Goal: Communication & Community: Ask a question

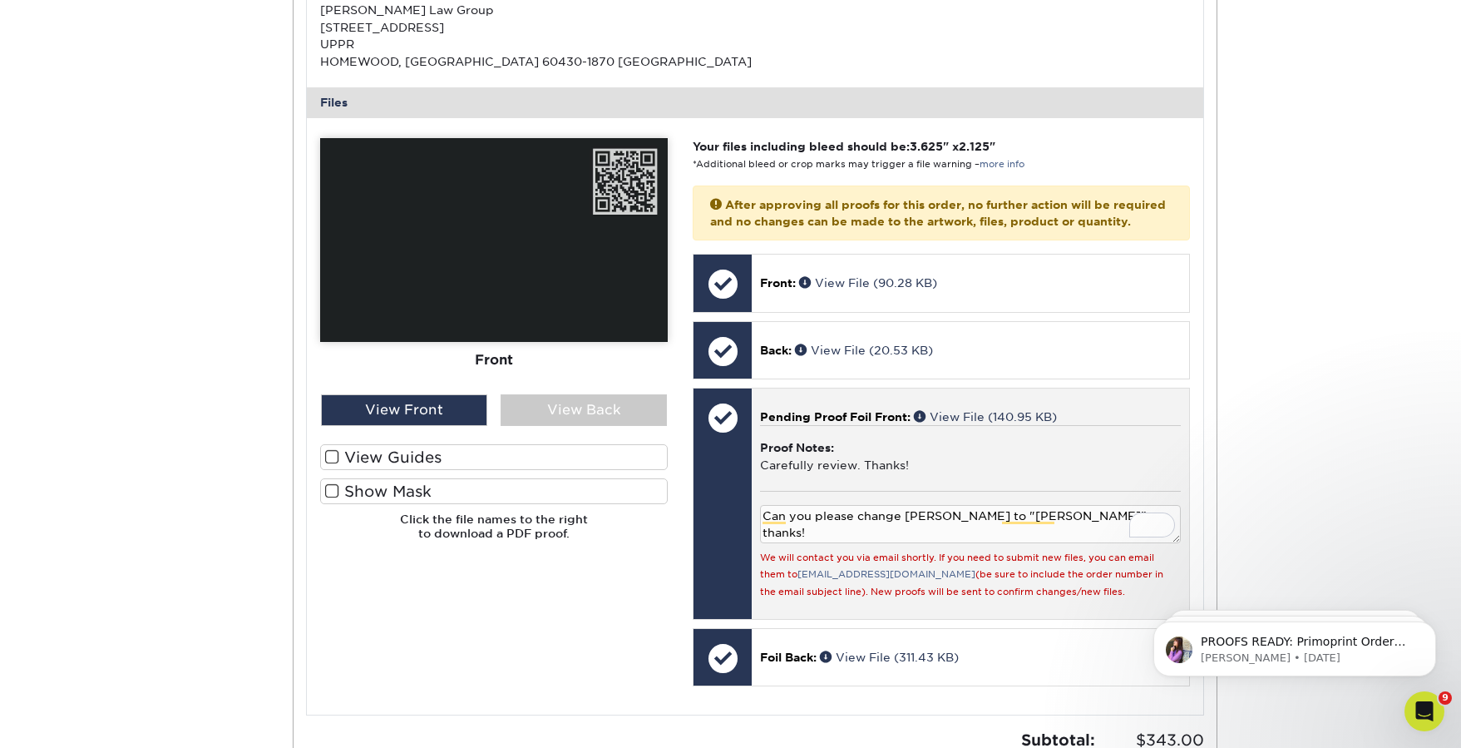
scroll to position [773, 0]
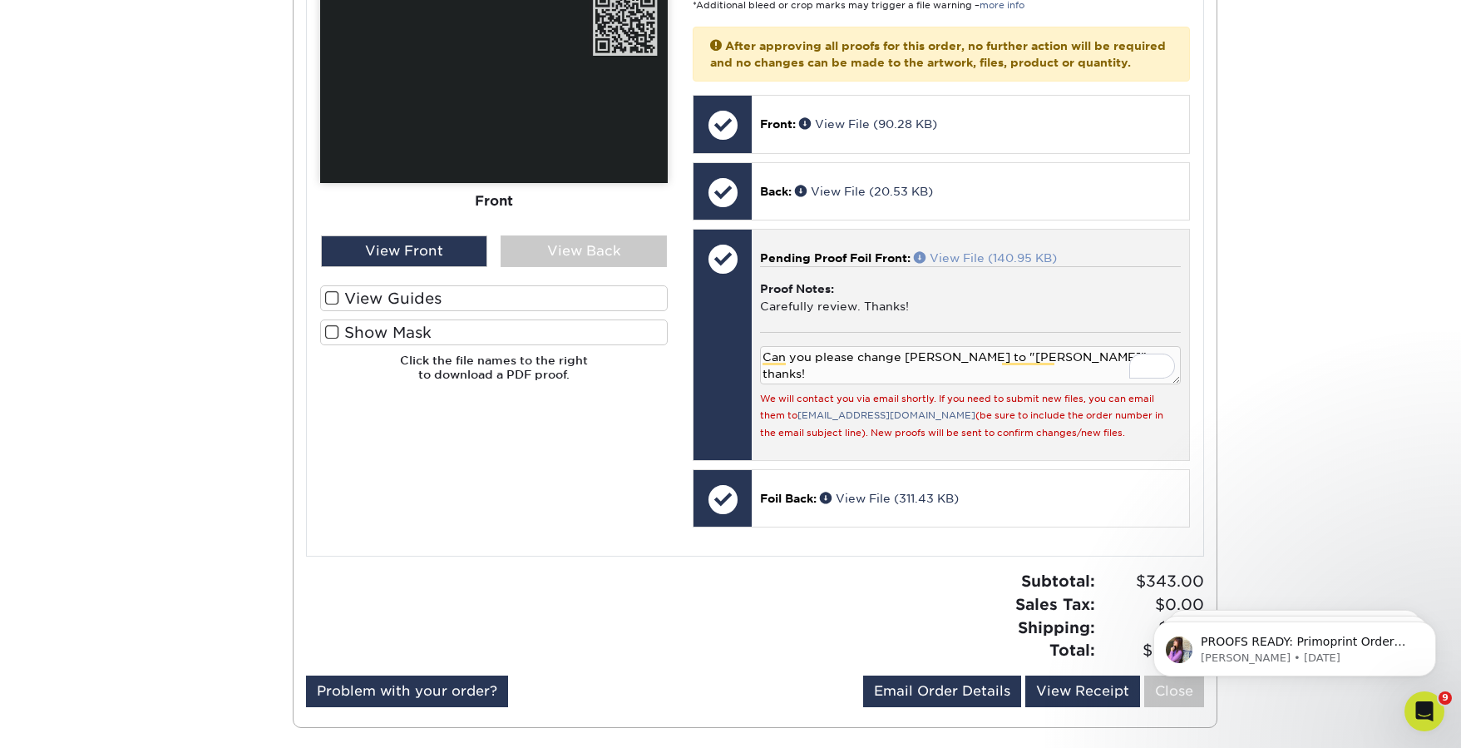
drag, startPoint x: 1075, startPoint y: 280, endPoint x: 994, endPoint y: 279, distance: 81.5
click at [994, 266] on p "Pending Proof Foil Front: View File (140.95 KB)" at bounding box center [970, 257] width 420 height 17
drag, startPoint x: 1071, startPoint y: 371, endPoint x: 843, endPoint y: 353, distance: 228.6
click at [843, 353] on div "Reject Approve Can you please change [PERSON_NAME] to "[PERSON_NAME]" -- thanks…" at bounding box center [970, 386] width 420 height 108
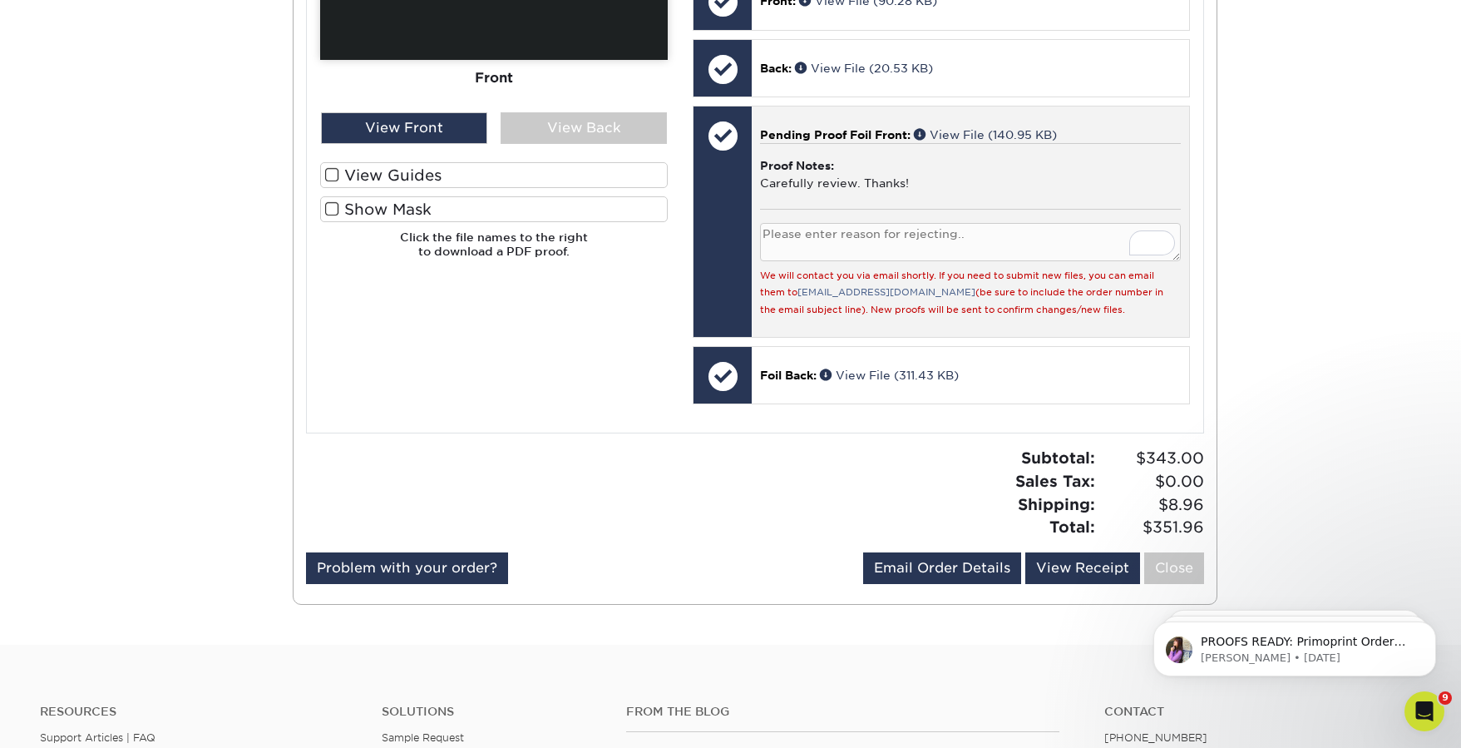
scroll to position [999, 0]
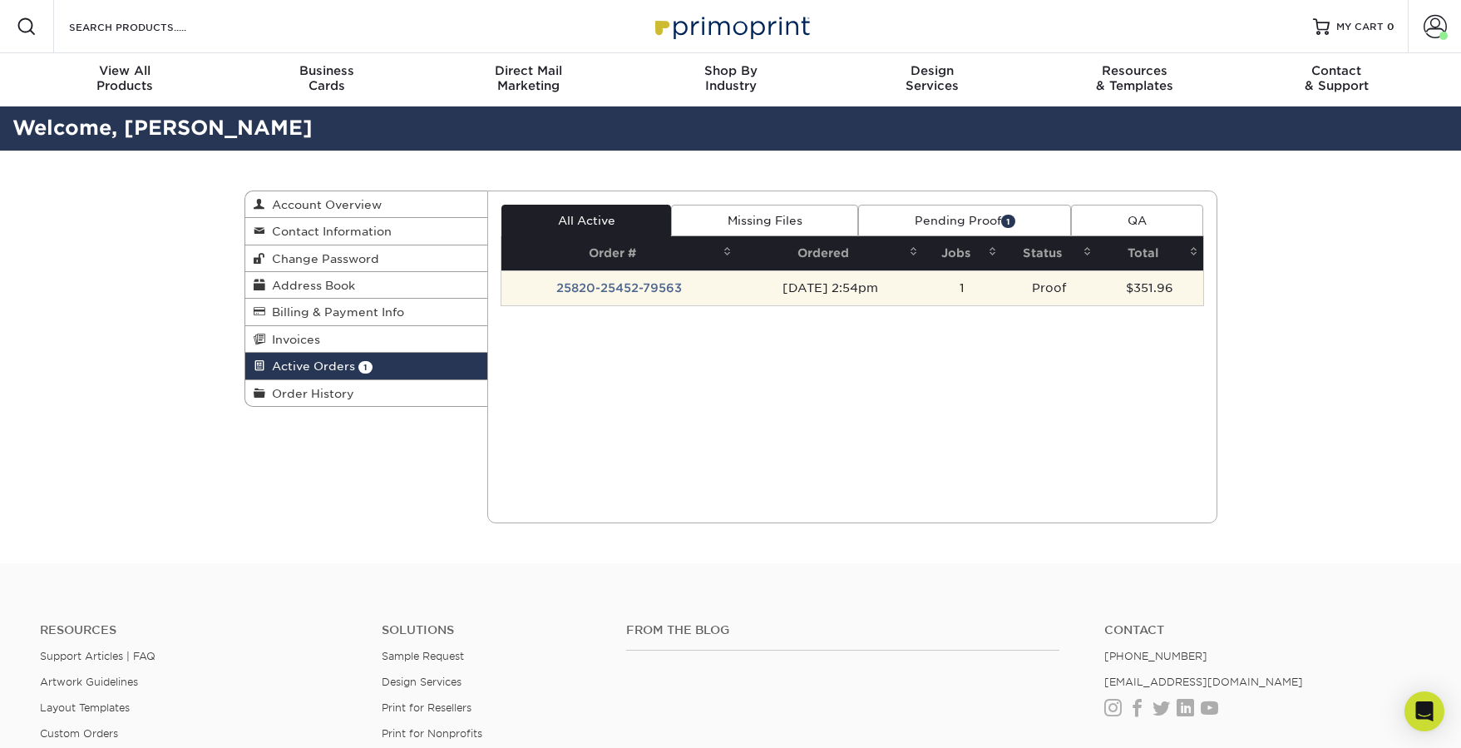
click at [656, 276] on td "25820-25452-79563" at bounding box center [618, 287] width 235 height 35
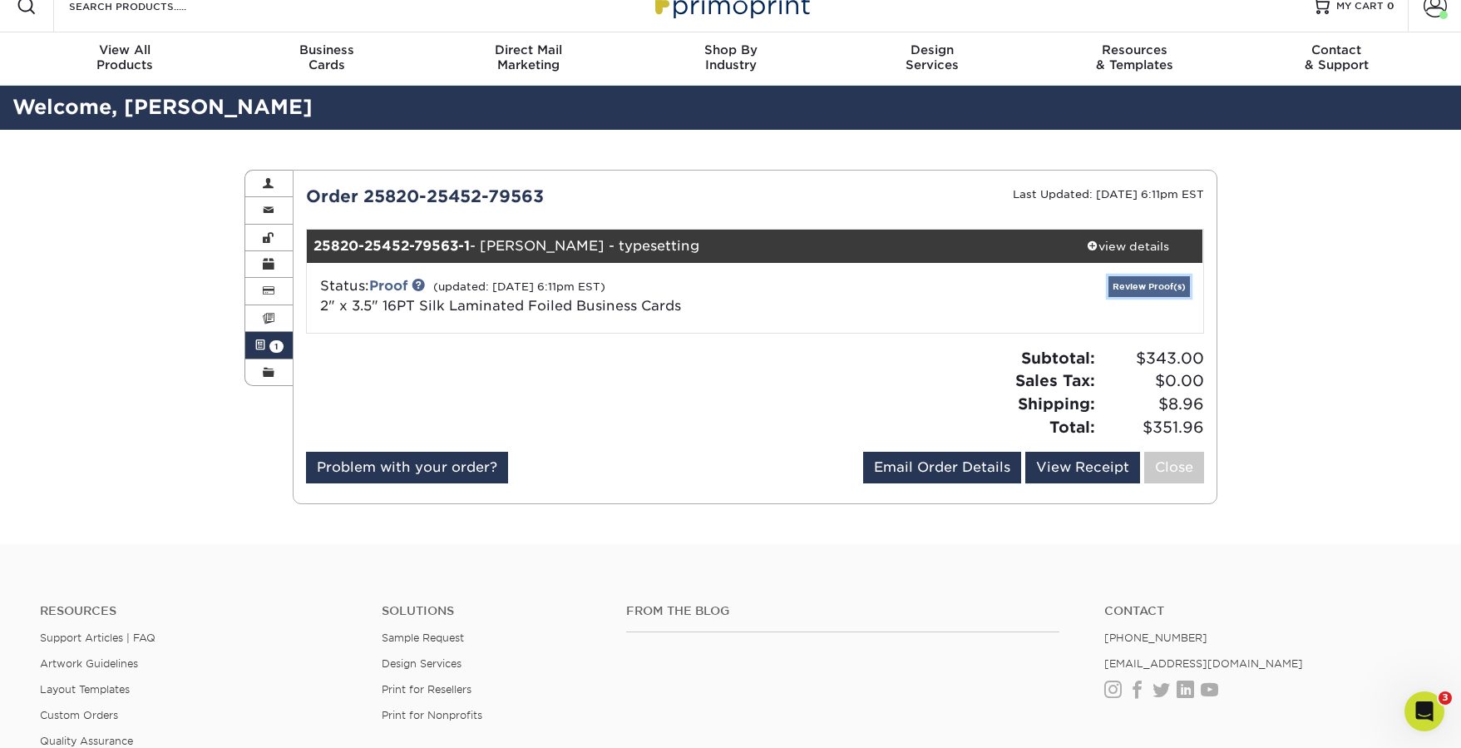
click at [1154, 283] on link "Review Proof(s)" at bounding box center [1148, 286] width 81 height 21
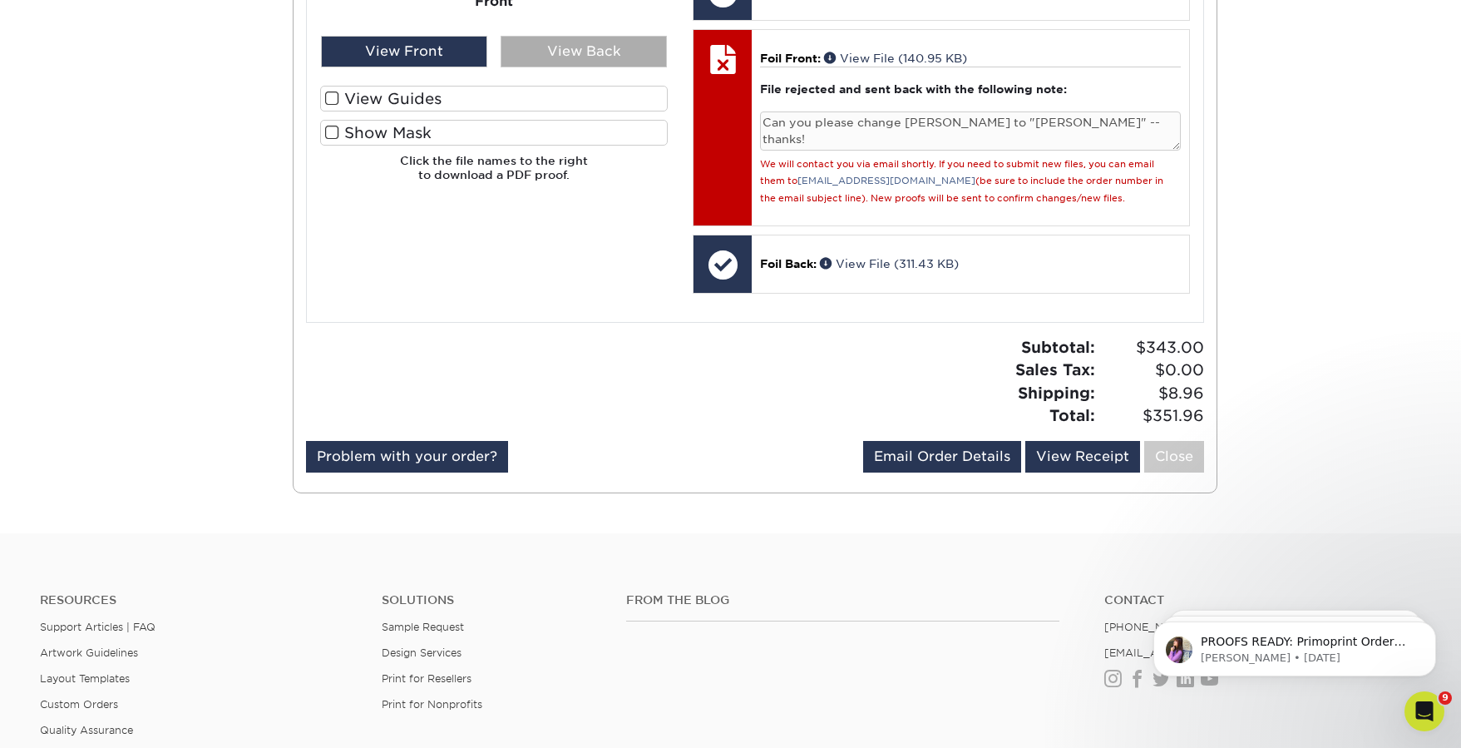
scroll to position [977, 0]
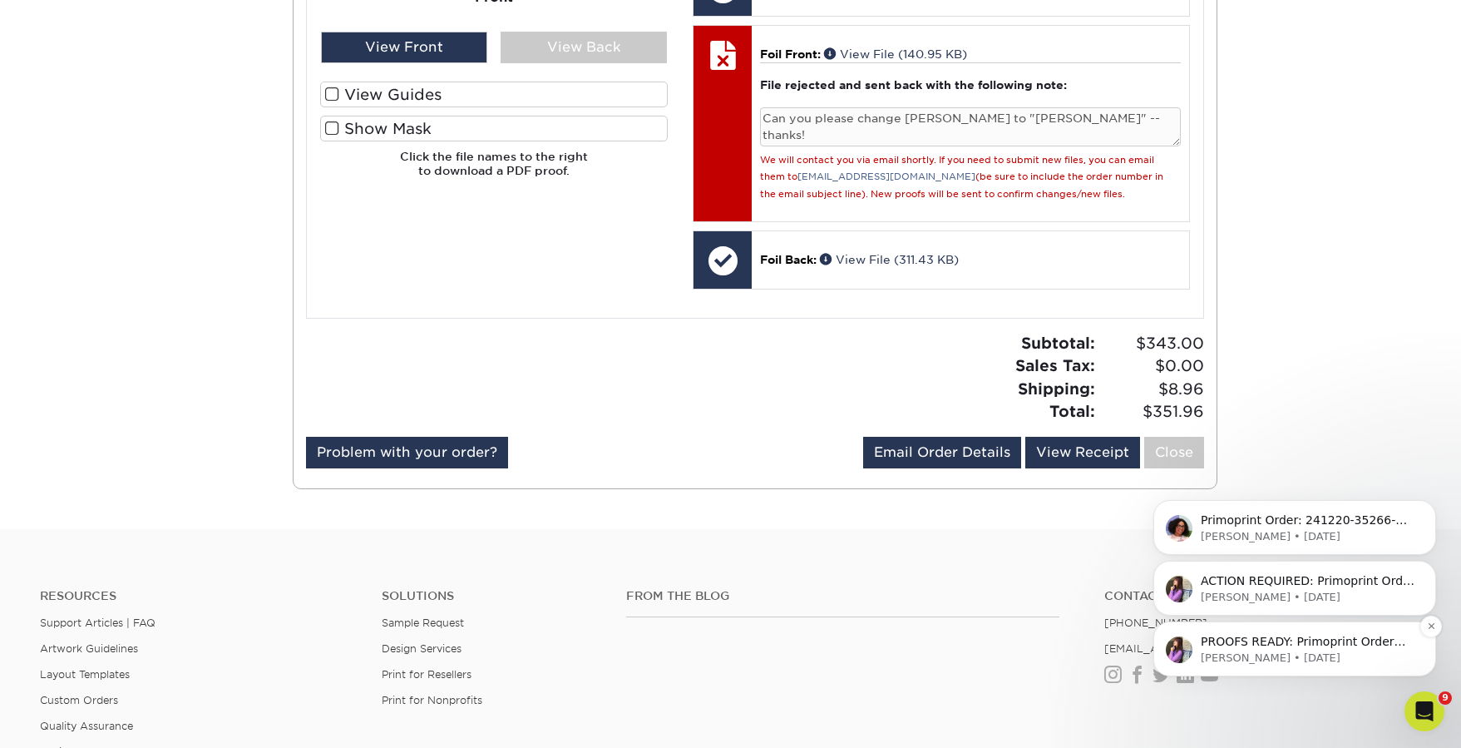
click at [1286, 664] on p "[PERSON_NAME] • [DATE]" at bounding box center [1308, 657] width 215 height 15
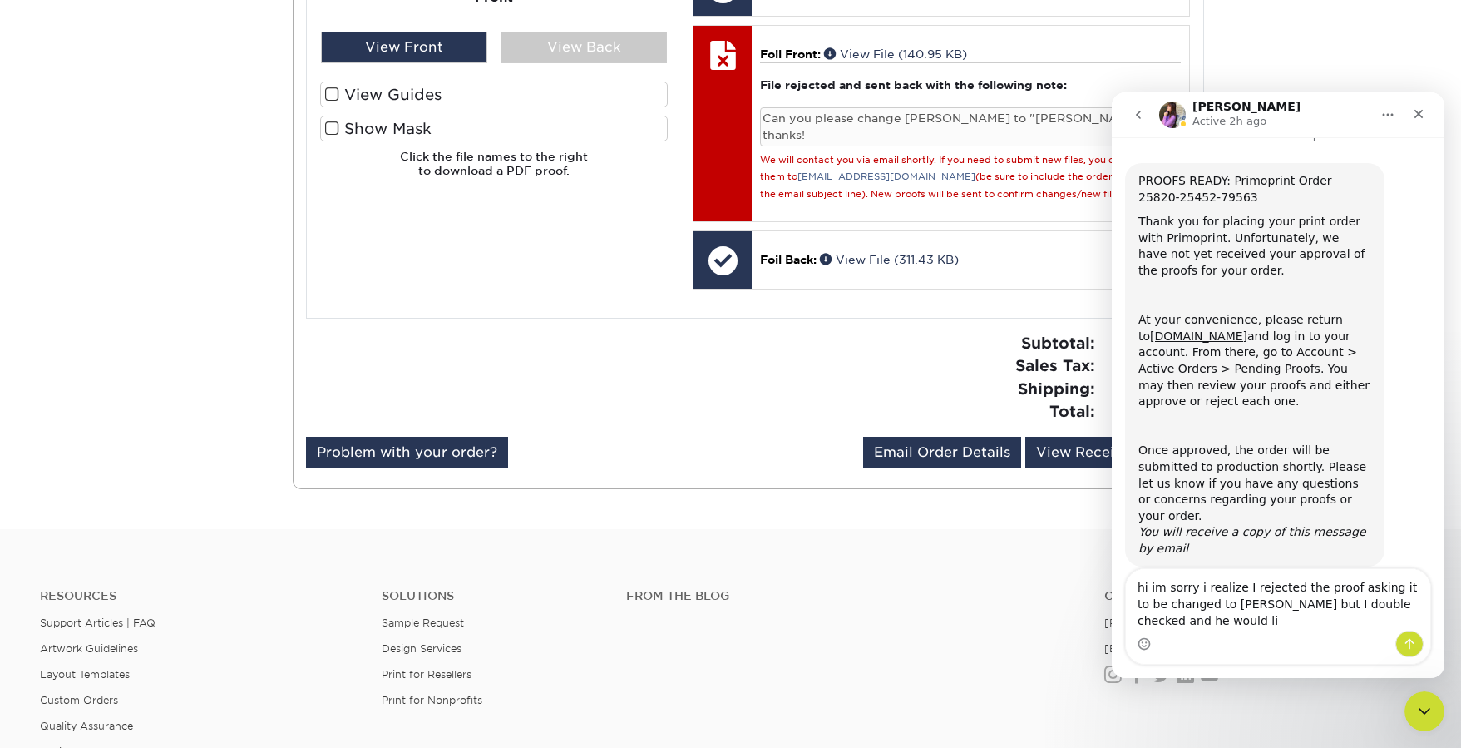
scroll to position [42, 0]
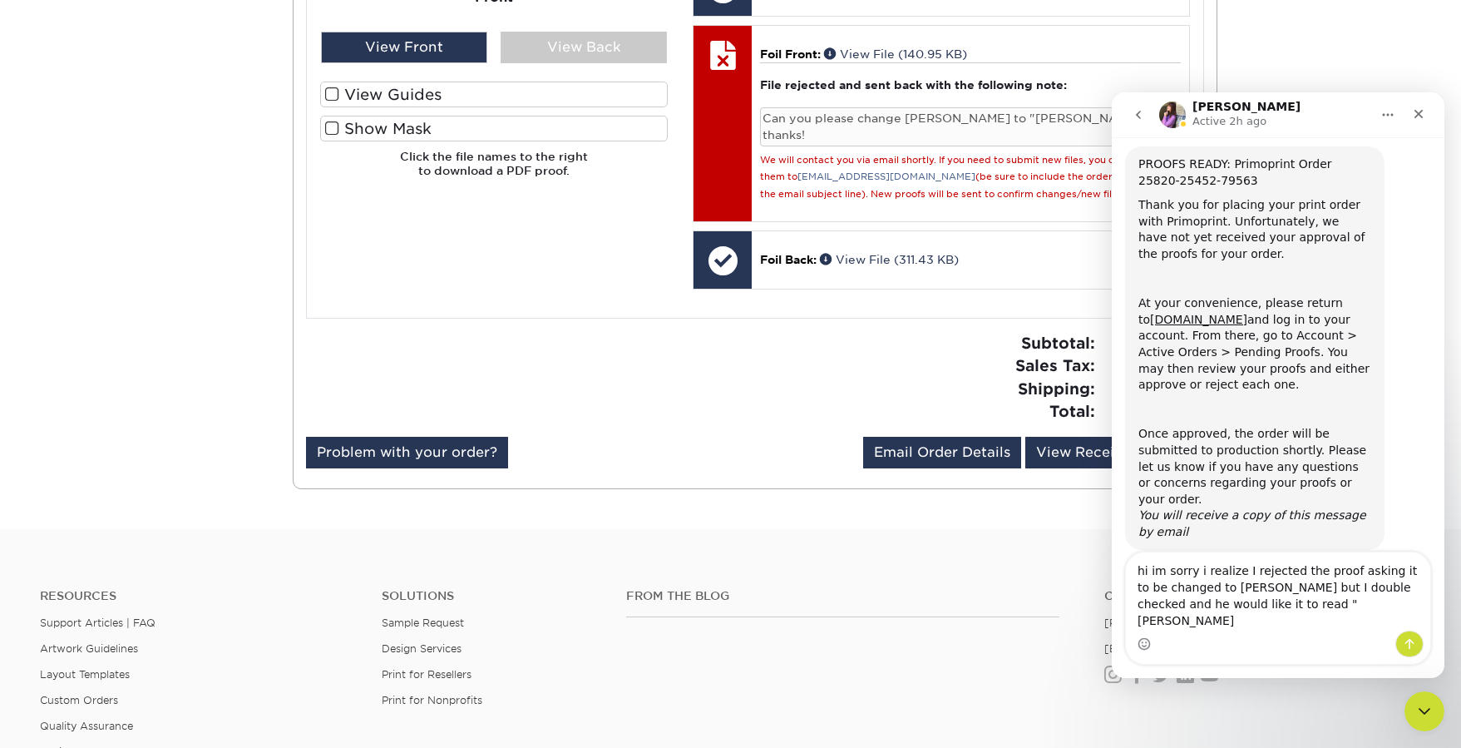
type textarea "hi im sorry i realize I rejected the proof asking it to be changed to Dave but …"
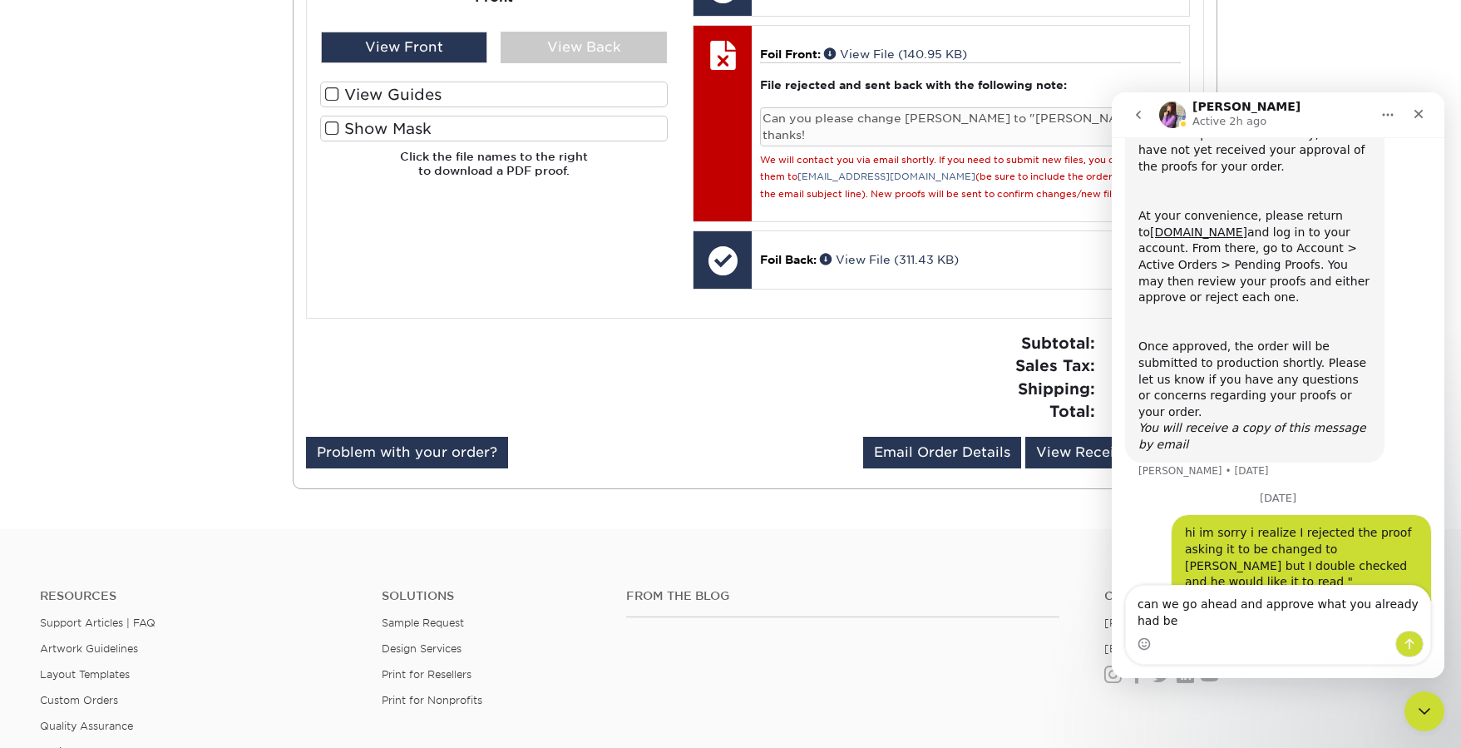
scroll to position [146, 0]
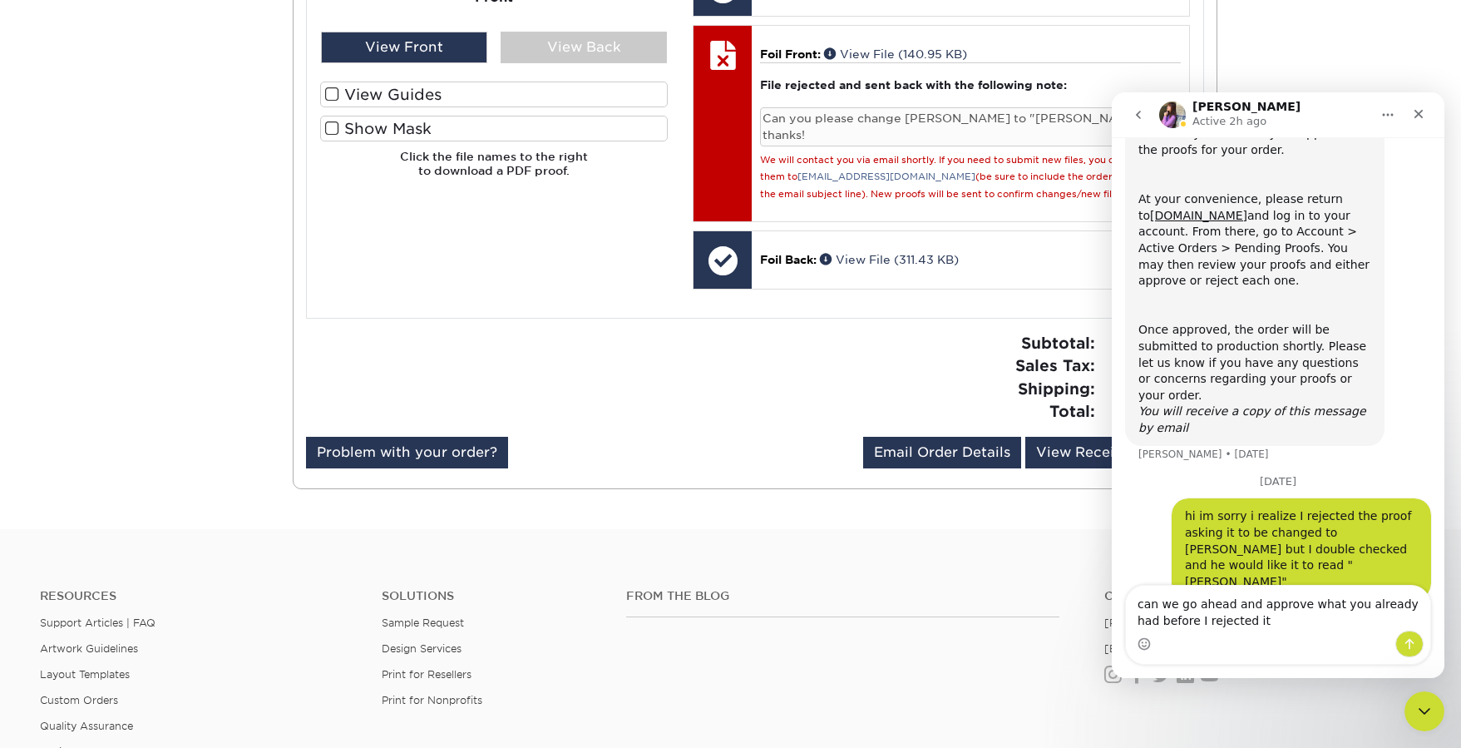
type textarea "can we go ahead and approve what you already had before I rejected it?"
